Goal: Task Accomplishment & Management: Manage account settings

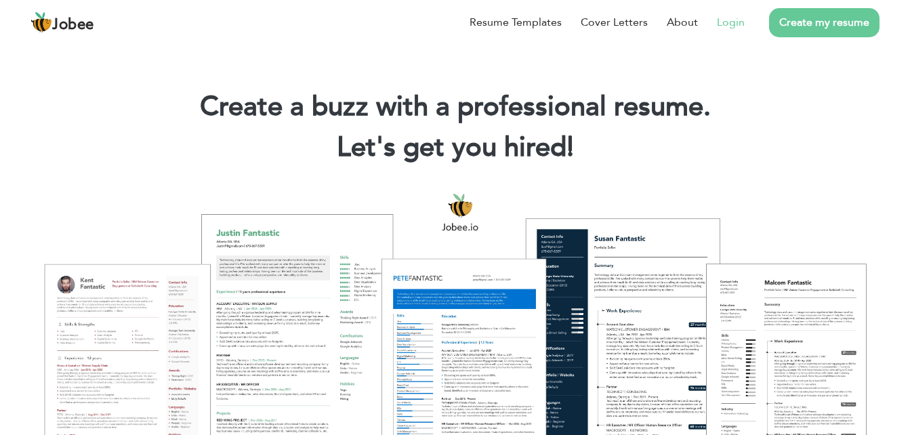
click at [718, 25] on link "Login" at bounding box center [731, 22] width 28 height 16
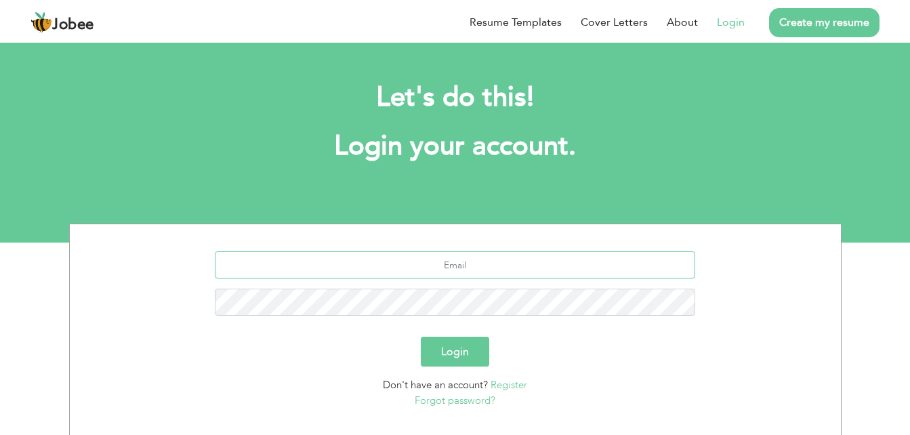
click at [485, 265] on input "text" at bounding box center [455, 264] width 480 height 27
type input "aftabahmadkandan@gmail.com"
type button "Login"
click at [465, 351] on button "Login" at bounding box center [455, 352] width 68 height 30
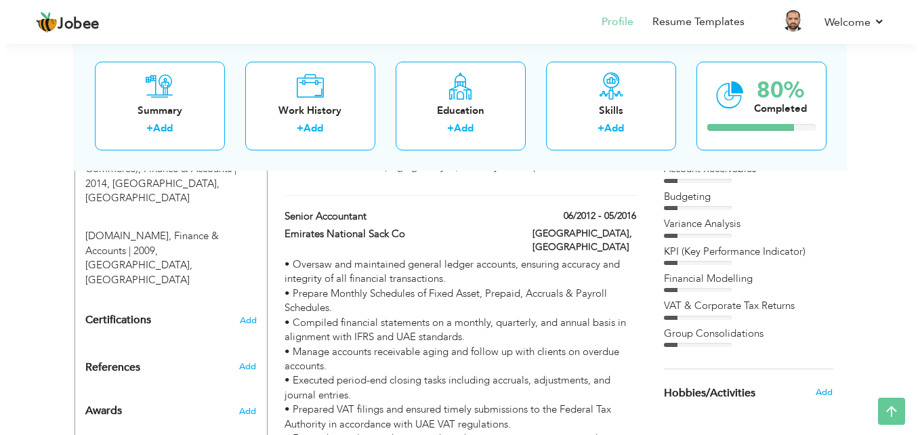
scroll to position [919, 0]
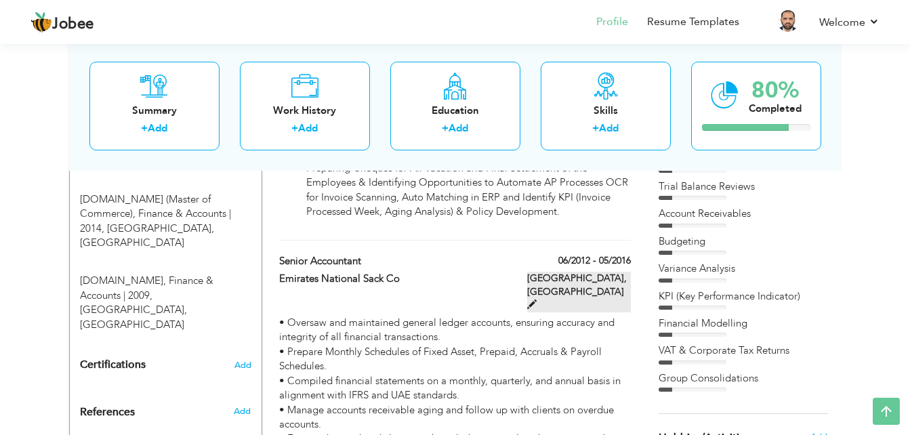
click at [536, 299] on span at bounding box center [531, 303] width 9 height 9
type input "Senior Accountant"
type input "Emirates National Sack Co"
type input "06/2012"
type input "05/2016"
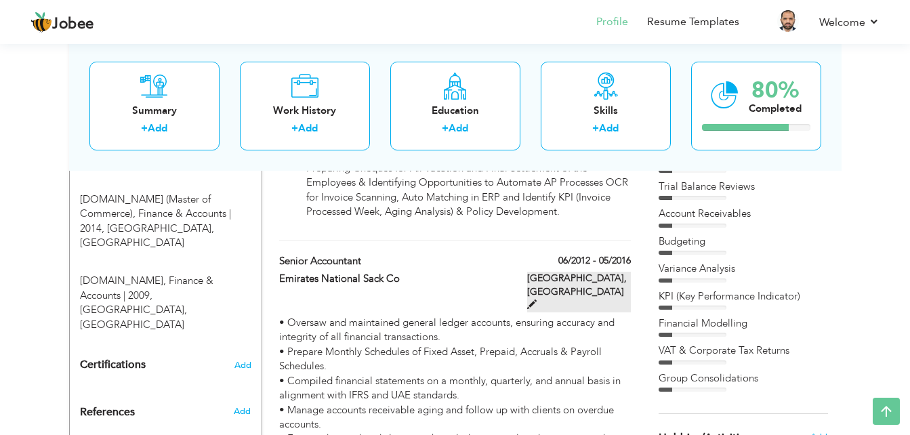
type input "[GEOGRAPHIC_DATA]"
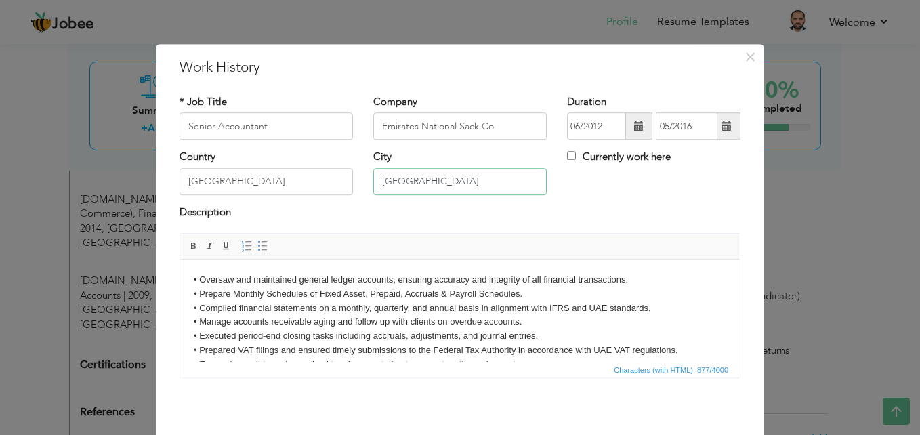
click at [461, 183] on input "[GEOGRAPHIC_DATA]" at bounding box center [459, 181] width 173 height 27
type input "D"
type input "f"
type input "Abu Dhabi Musaffah"
click at [541, 228] on div "Description" at bounding box center [459, 219] width 581 height 28
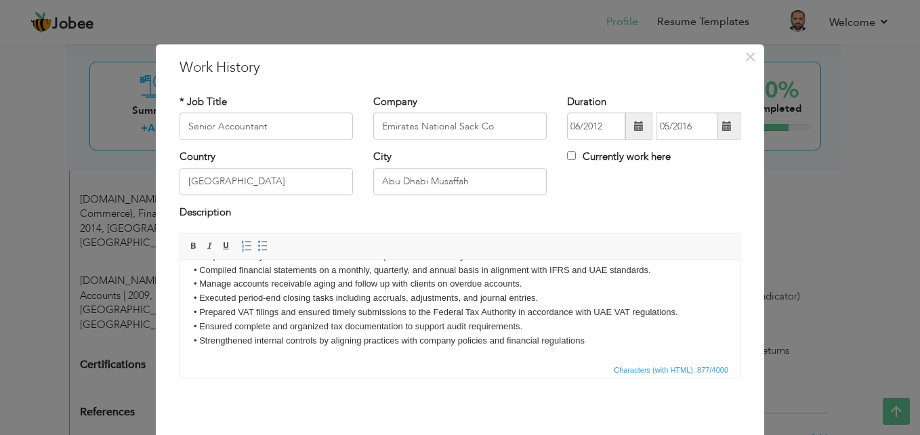
scroll to position [53, 0]
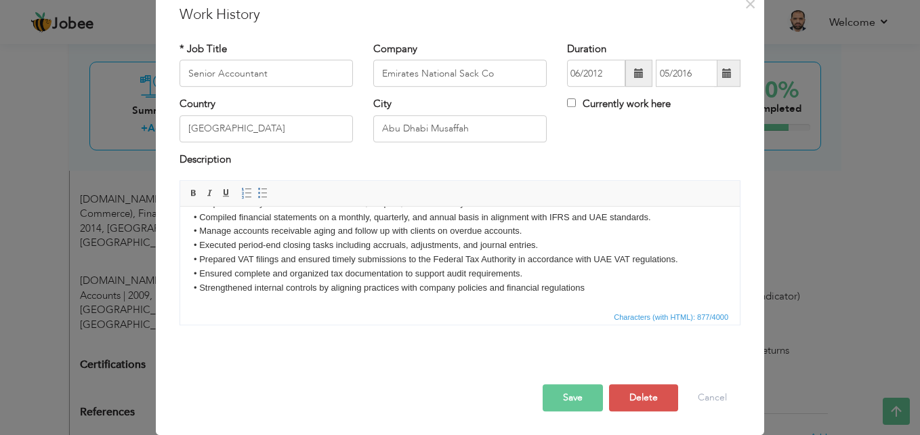
click at [568, 401] on button "Save" at bounding box center [572, 397] width 60 height 27
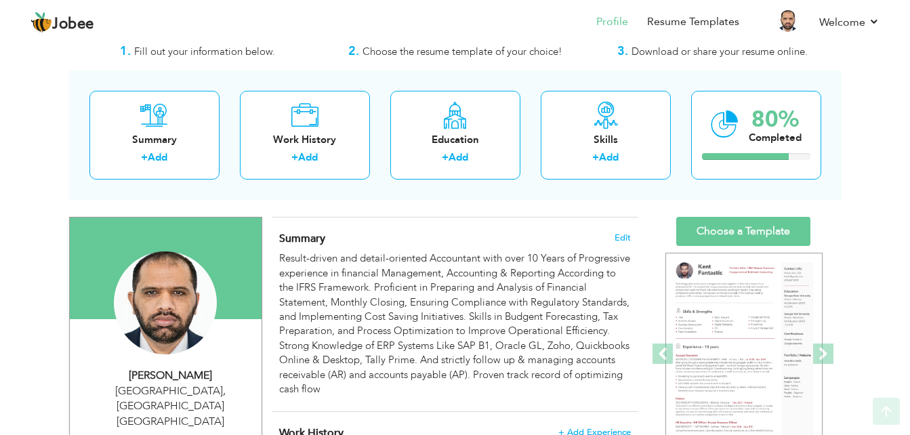
scroll to position [0, 0]
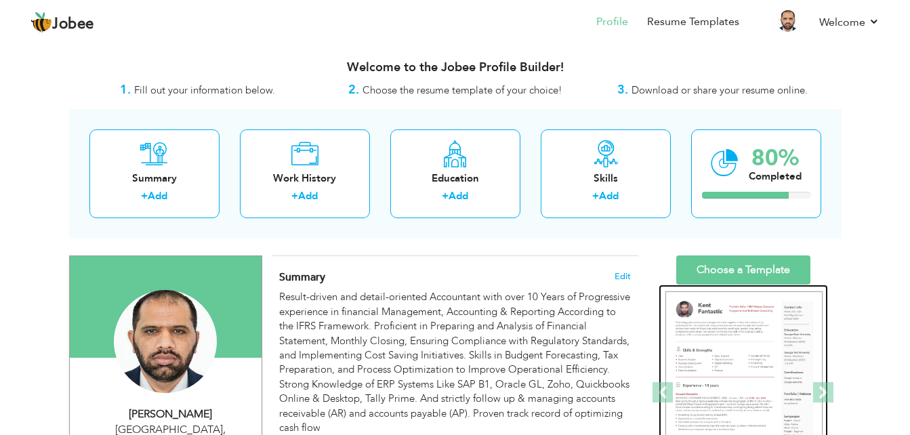
click at [725, 316] on img at bounding box center [743, 392] width 157 height 203
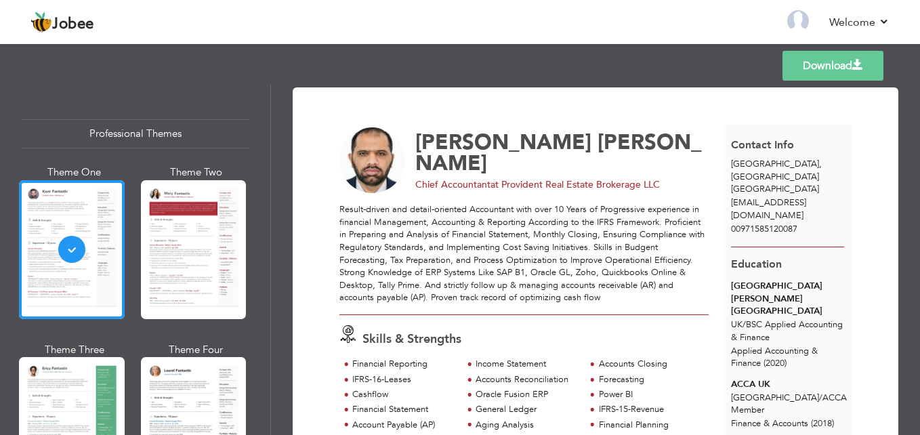
click at [826, 67] on link "Download" at bounding box center [832, 66] width 101 height 30
